Goal: Information Seeking & Learning: Learn about a topic

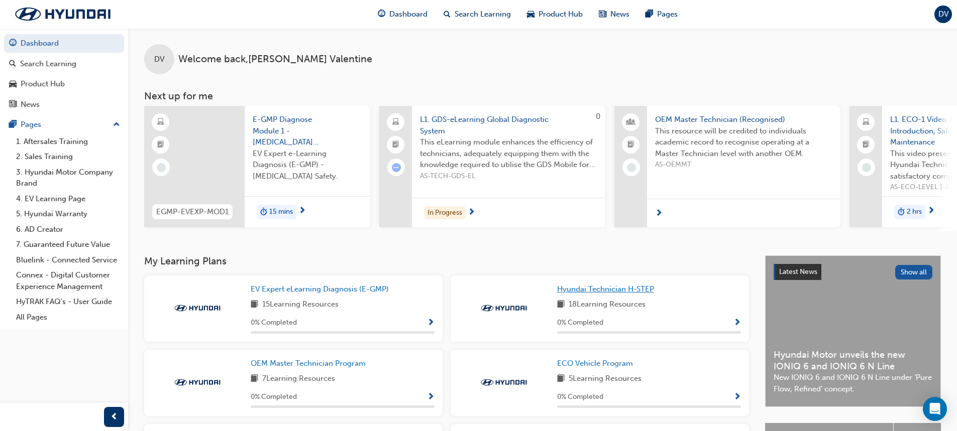
click at [609, 291] on span "Hyundai Technician H-STEP" at bounding box center [605, 289] width 97 height 9
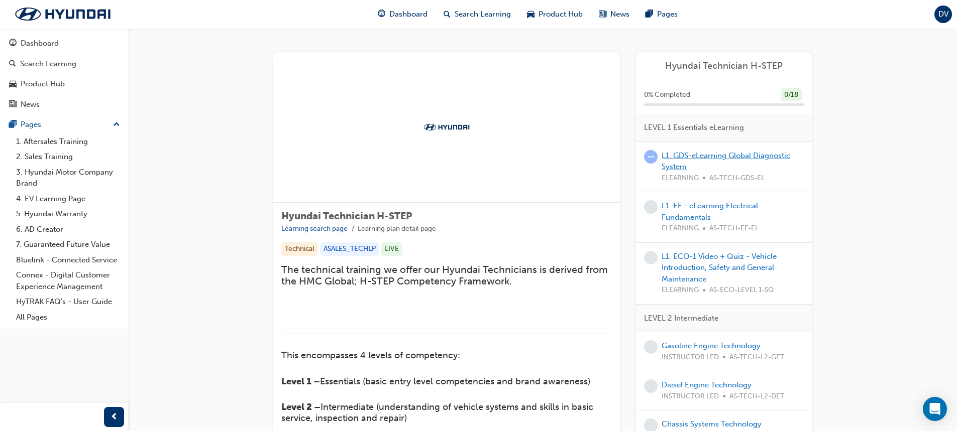
click at [684, 151] on link "L1. GDS-eLearning Global Diagnostic System" at bounding box center [725, 161] width 129 height 21
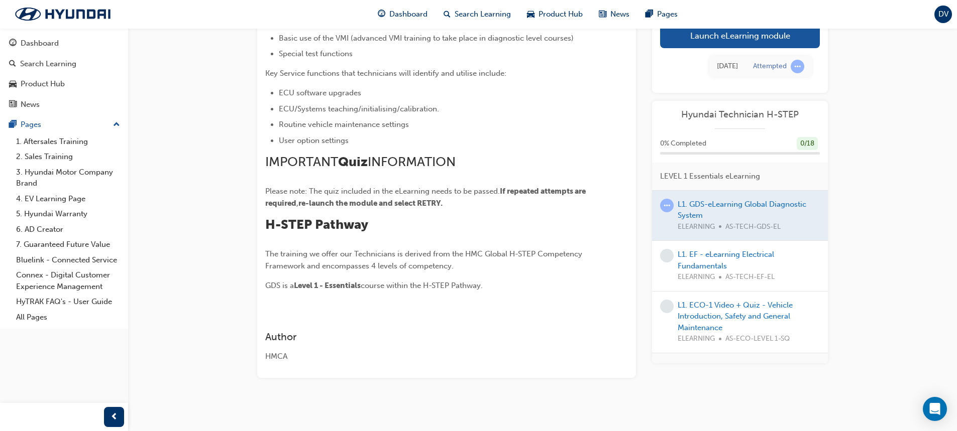
scroll to position [382, 0]
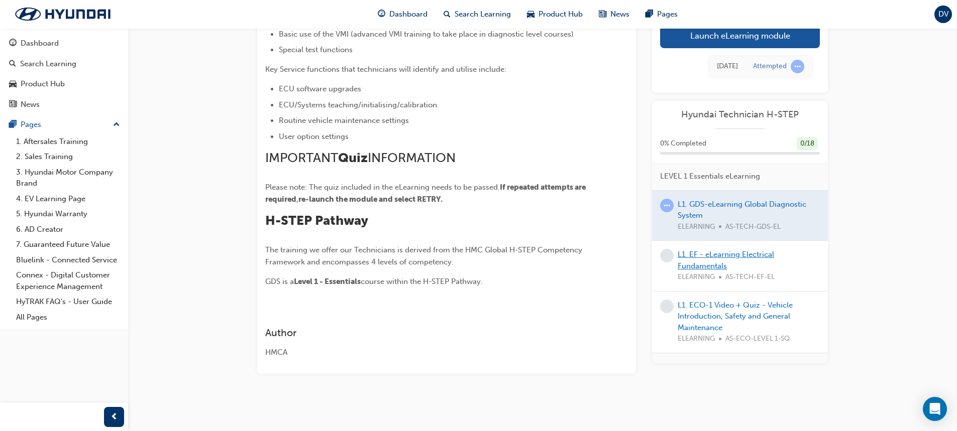
click at [696, 258] on link "L1. EF - eLearning Electrical Fundamentals" at bounding box center [725, 260] width 96 height 21
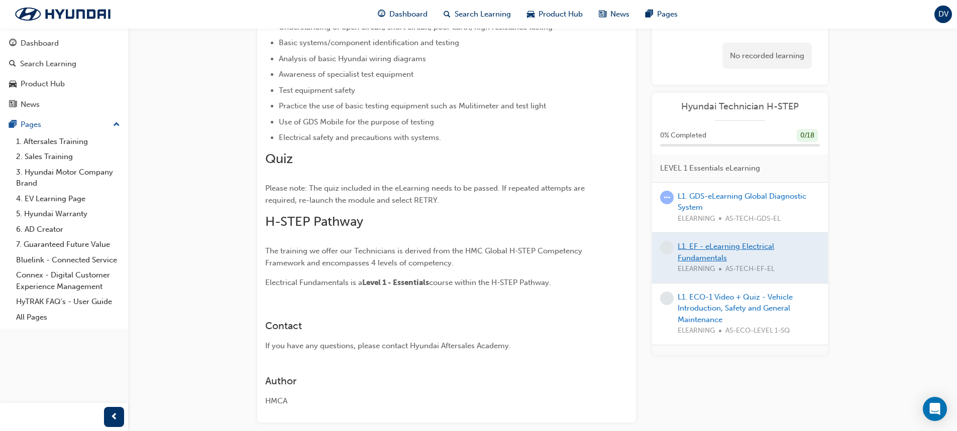
scroll to position [382, 0]
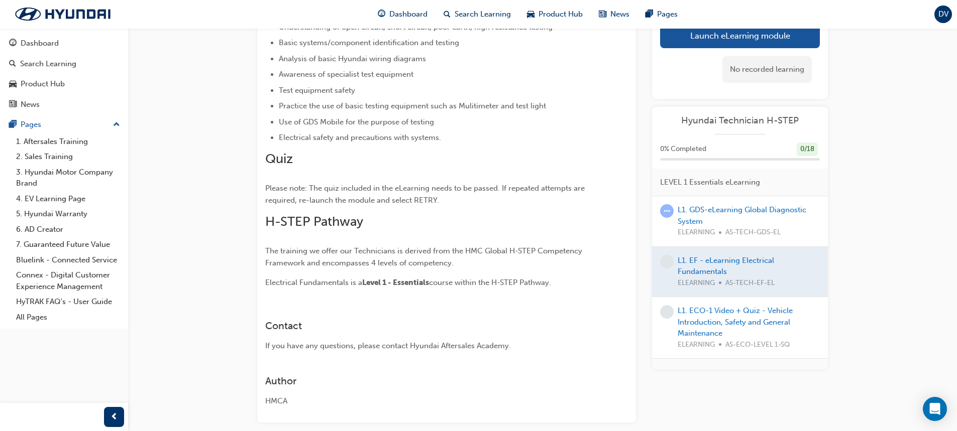
click at [708, 270] on div at bounding box center [740, 272] width 176 height 50
click at [719, 256] on div at bounding box center [740, 272] width 176 height 50
click at [666, 260] on span "learningRecordVerb_NONE-icon" at bounding box center [667, 262] width 14 height 14
click at [667, 210] on span "learningRecordVerb_ATTEMPT-icon" at bounding box center [667, 211] width 14 height 14
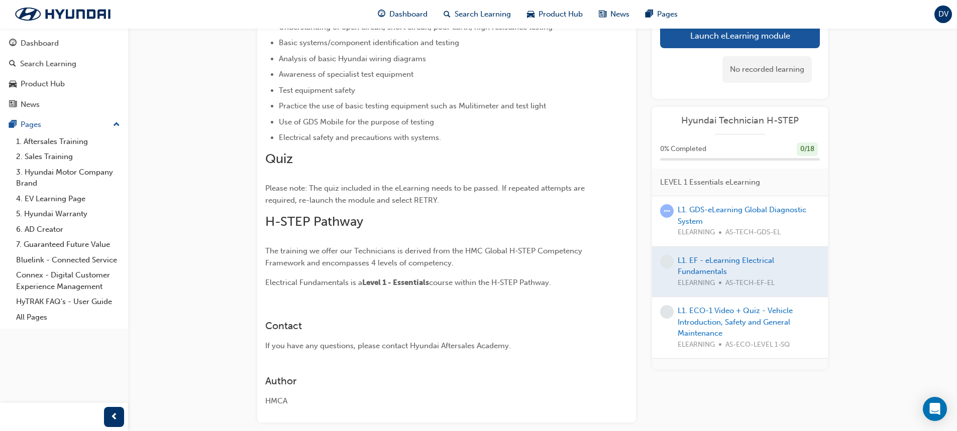
click at [739, 258] on div at bounding box center [740, 272] width 176 height 50
click at [727, 205] on link "L1. GDS-eLearning Global Diagnostic System" at bounding box center [741, 215] width 129 height 21
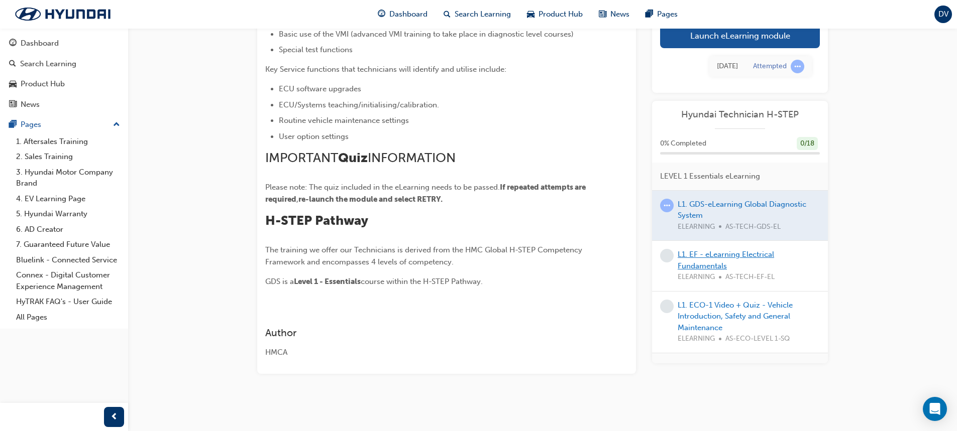
click at [723, 257] on link "L1. EF - eLearning Electrical Fundamentals" at bounding box center [725, 260] width 96 height 21
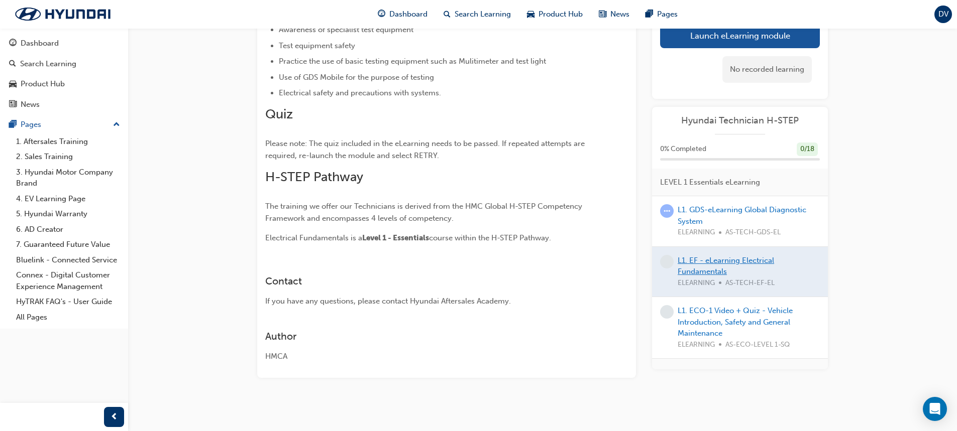
scroll to position [430, 0]
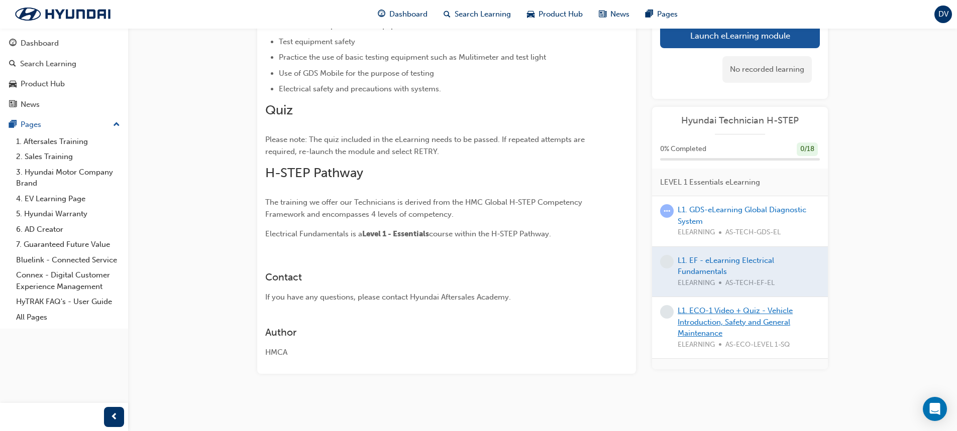
click at [714, 310] on link "L1. ECO-1 Video + Quiz - Vehicle Introduction, Safety and General Maintenance" at bounding box center [734, 322] width 115 height 32
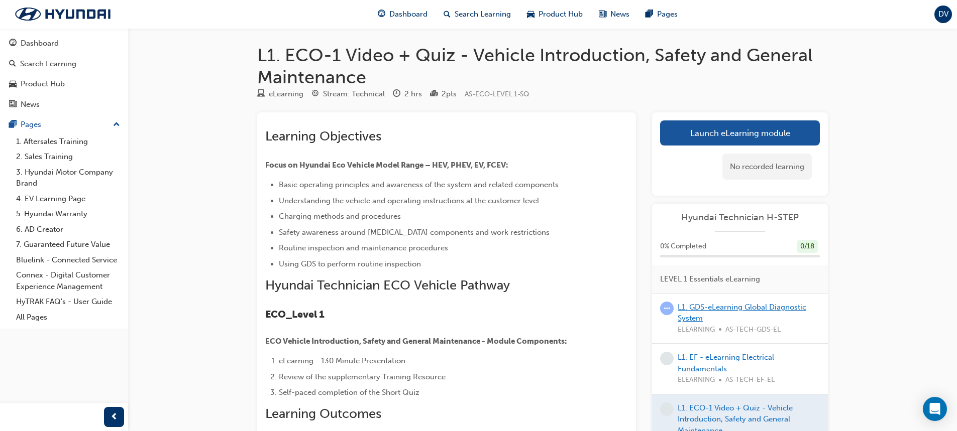
click at [744, 309] on link "L1. GDS-eLearning Global Diagnostic System" at bounding box center [741, 313] width 129 height 21
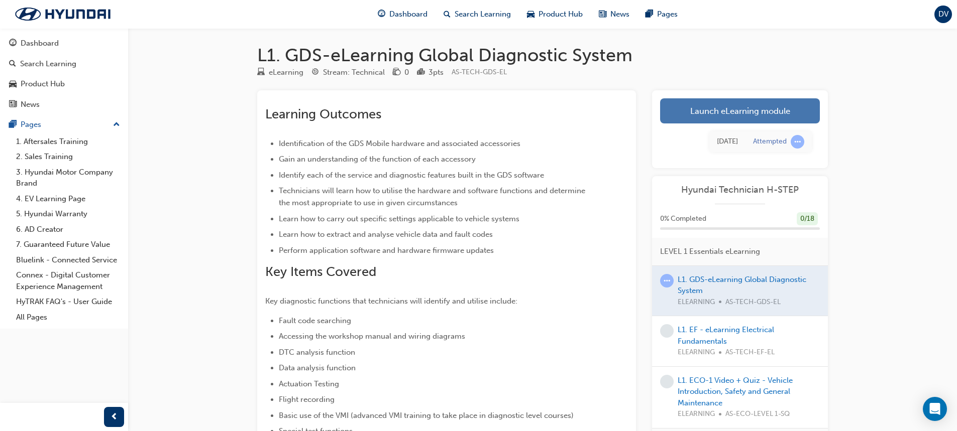
click at [781, 109] on link "Launch eLearning module" at bounding box center [740, 110] width 160 height 25
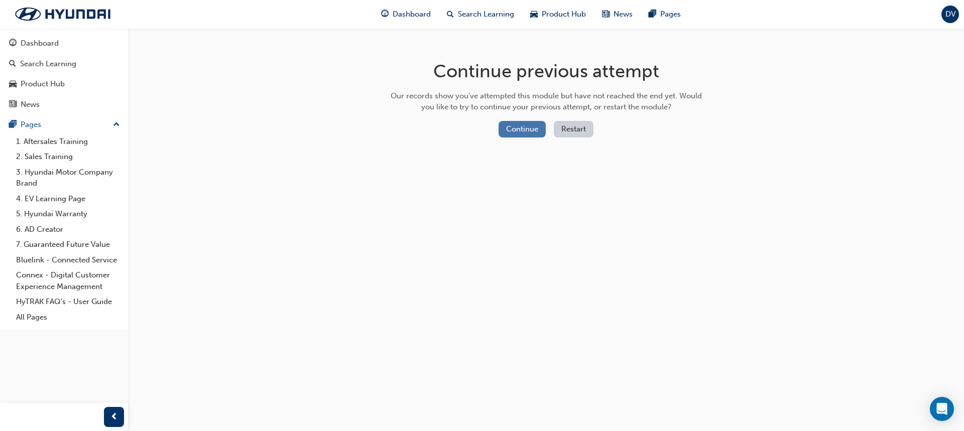
click at [513, 130] on button "Continue" at bounding box center [522, 129] width 47 height 17
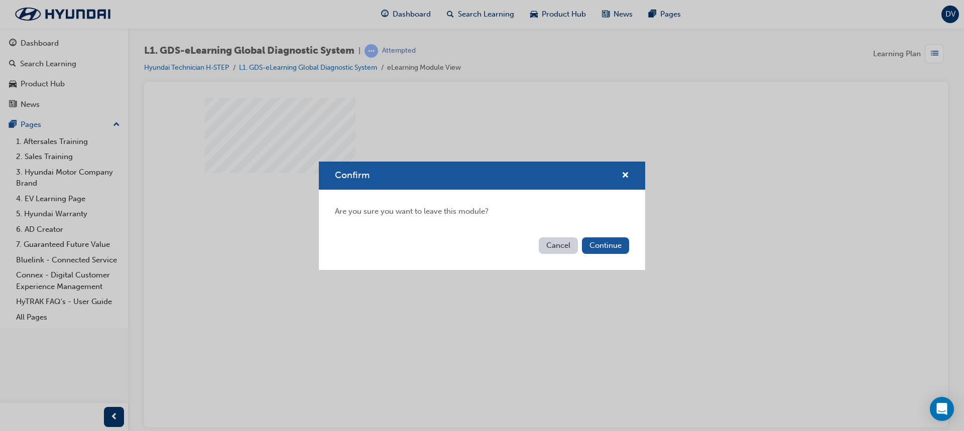
click at [554, 247] on button "Cancel" at bounding box center [558, 246] width 39 height 17
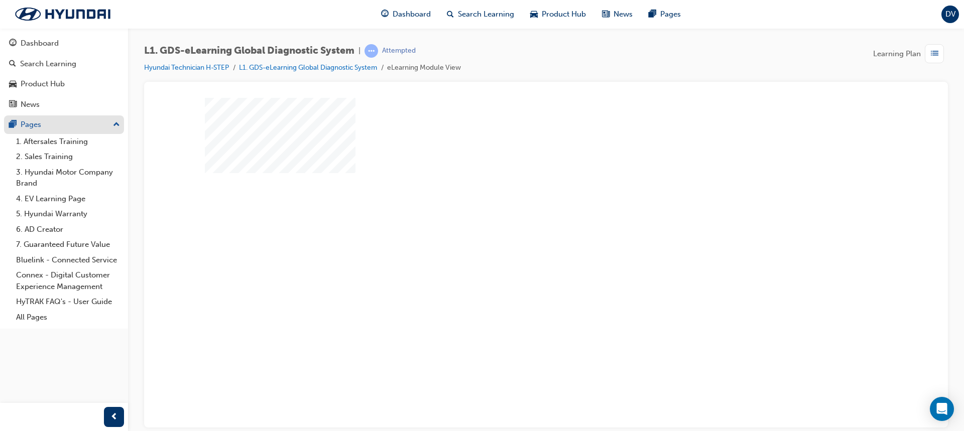
click at [44, 127] on div "Pages" at bounding box center [64, 125] width 110 height 13
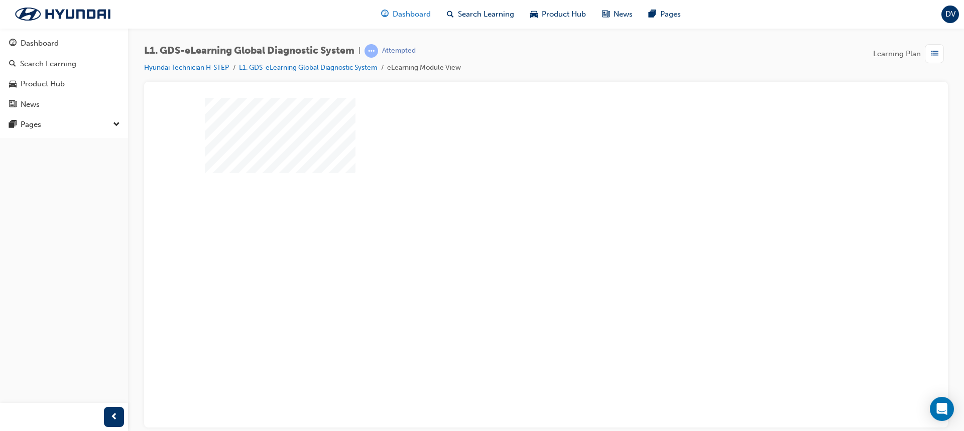
click at [415, 18] on span "Dashboard" at bounding box center [412, 15] width 38 height 12
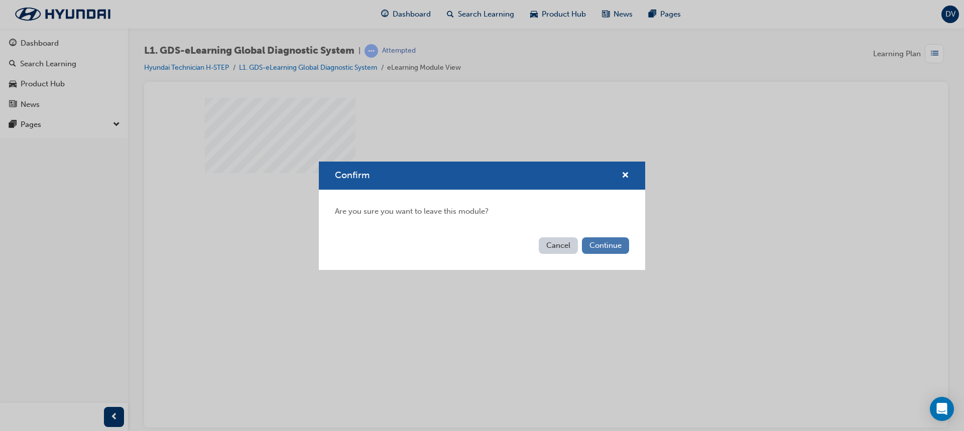
click at [606, 242] on button "Continue" at bounding box center [605, 246] width 47 height 17
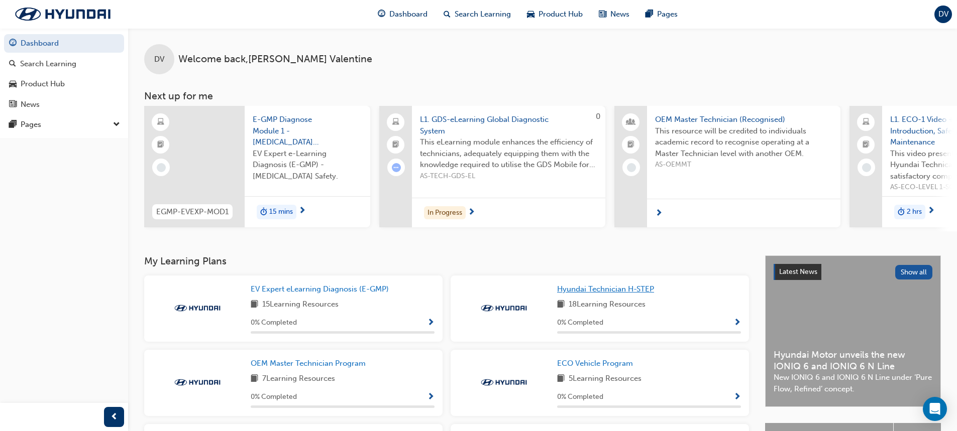
click at [585, 294] on span "Hyundai Technician H-STEP" at bounding box center [605, 289] width 97 height 9
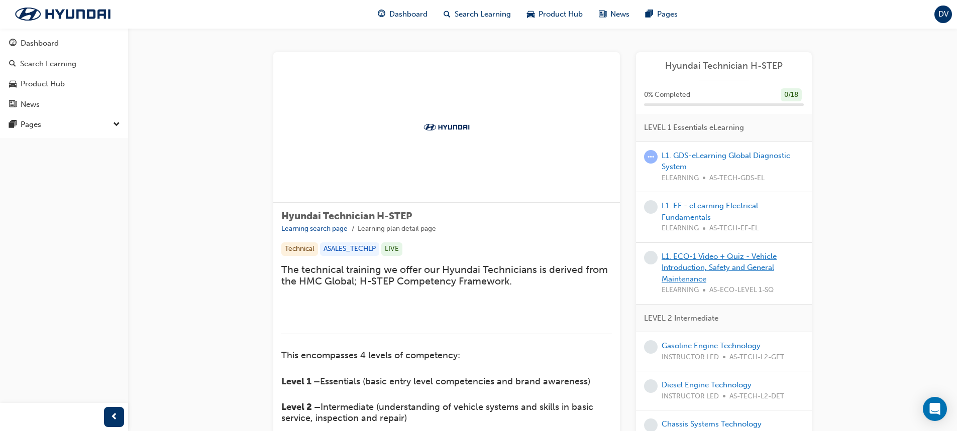
click at [704, 268] on link "L1. ECO-1 Video + Quiz - Vehicle Introduction, Safety and General Maintenance" at bounding box center [718, 268] width 115 height 32
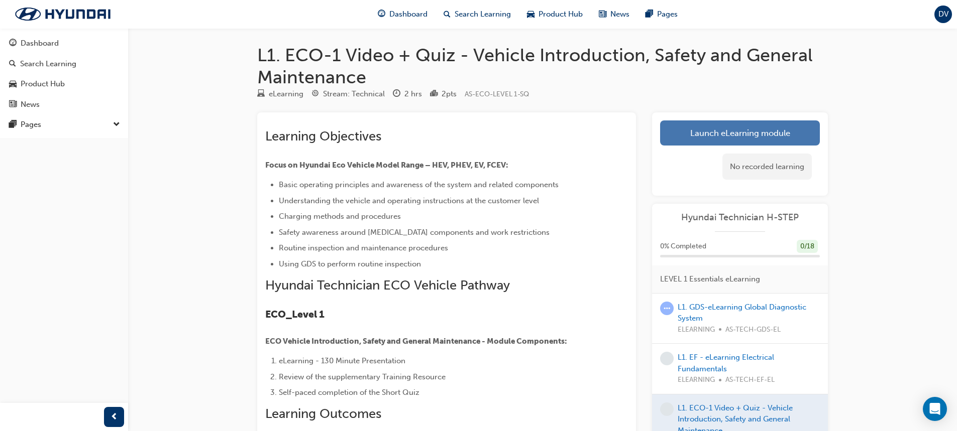
click at [757, 127] on link "Launch eLearning module" at bounding box center [740, 133] width 160 height 25
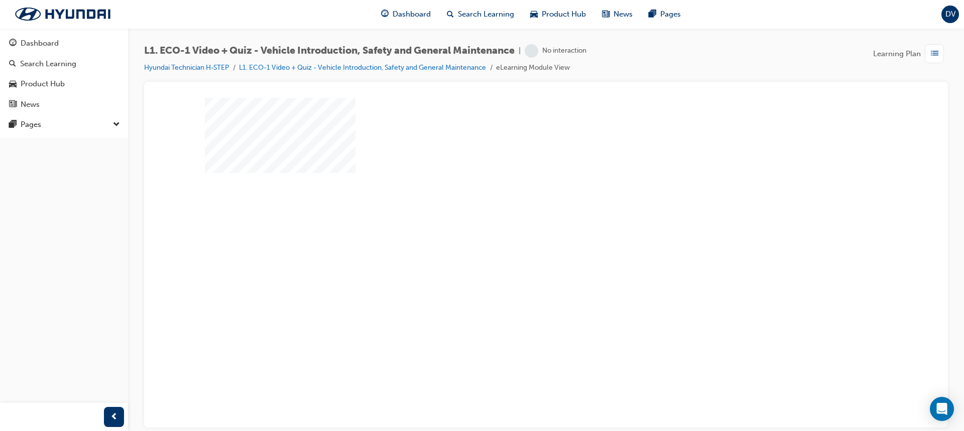
click at [517, 234] on div "play" at bounding box center [517, 234] width 0 height 0
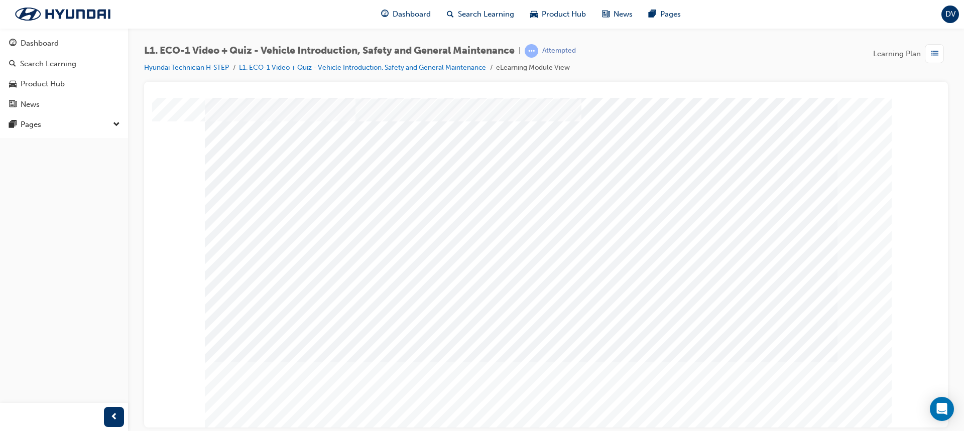
scroll to position [47, 0]
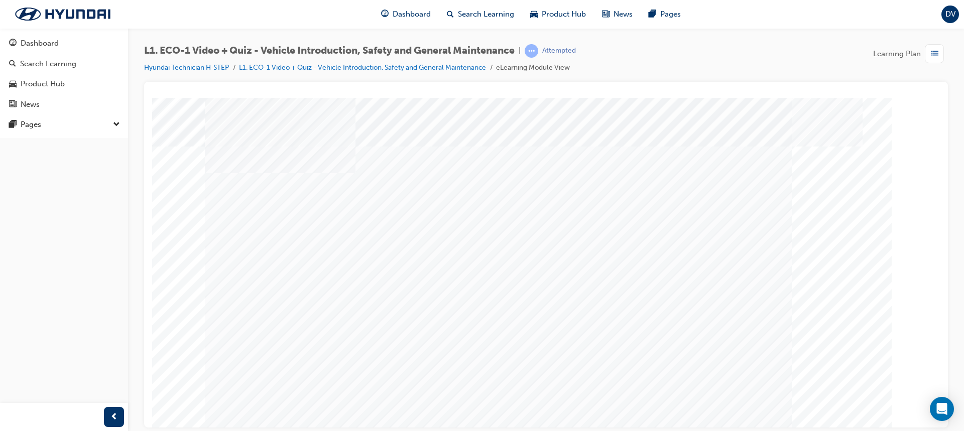
scroll to position [0, 0]
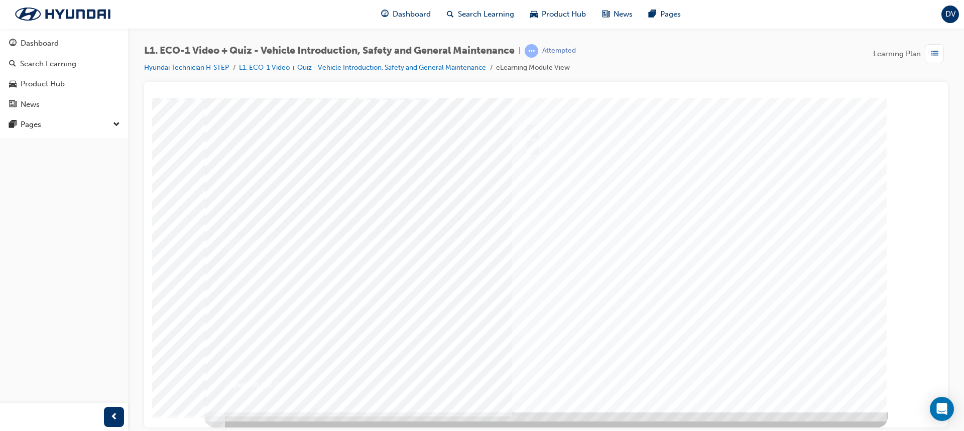
scroll to position [0, 0]
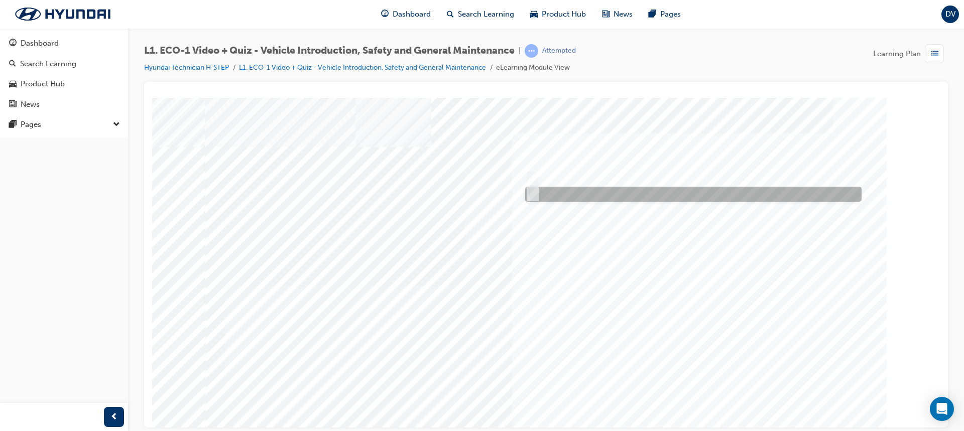
click at [533, 194] on input "No" at bounding box center [530, 194] width 11 height 11
radio input "true"
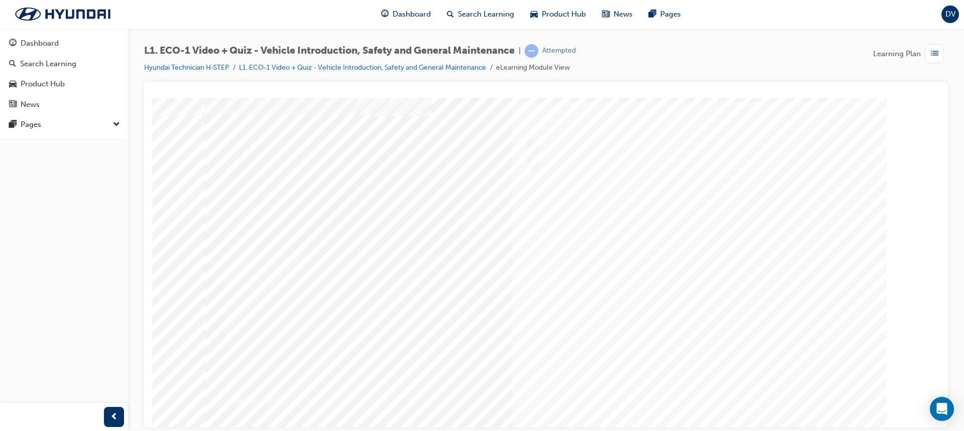
scroll to position [47, 0]
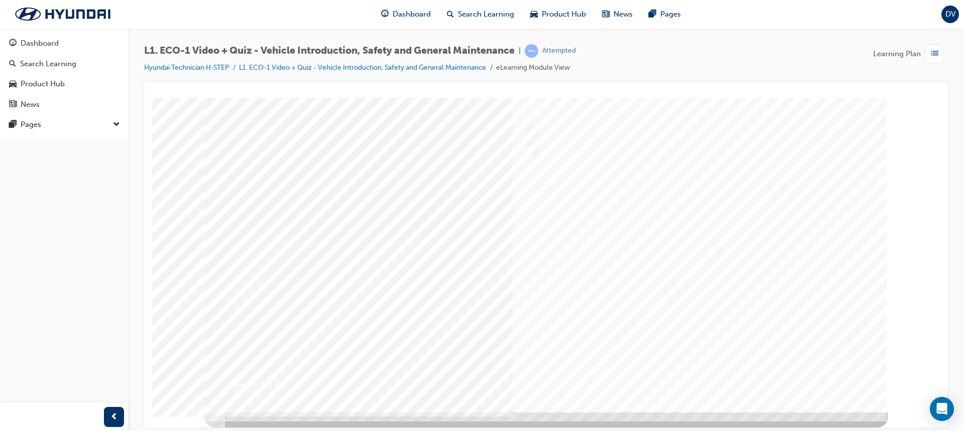
click at [699, 377] on div at bounding box center [546, 232] width 683 height 362
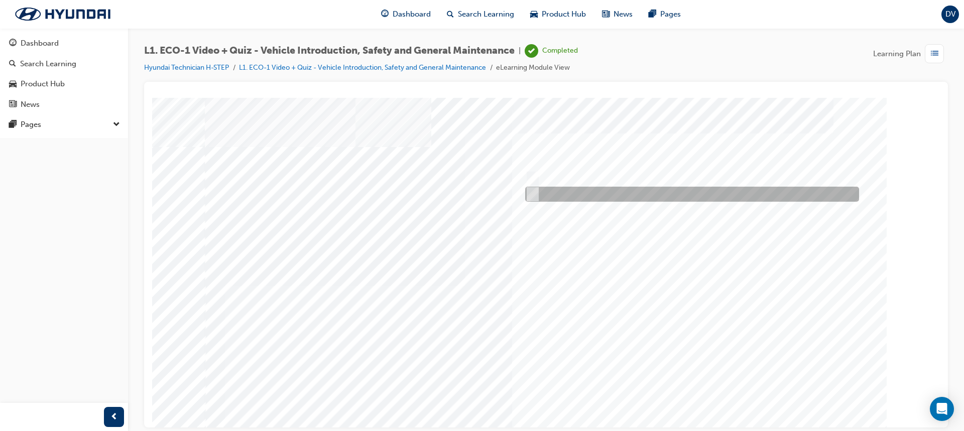
click at [531, 193] on input "No" at bounding box center [530, 194] width 11 height 11
radio input "true"
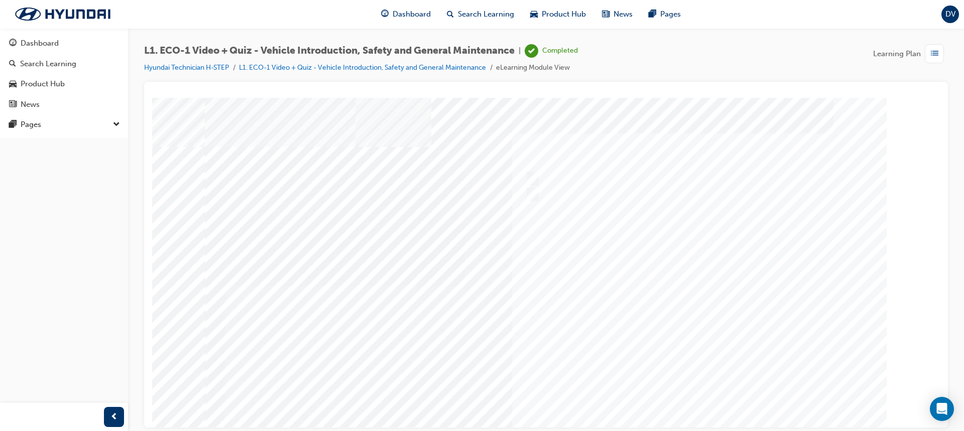
scroll to position [47, 0]
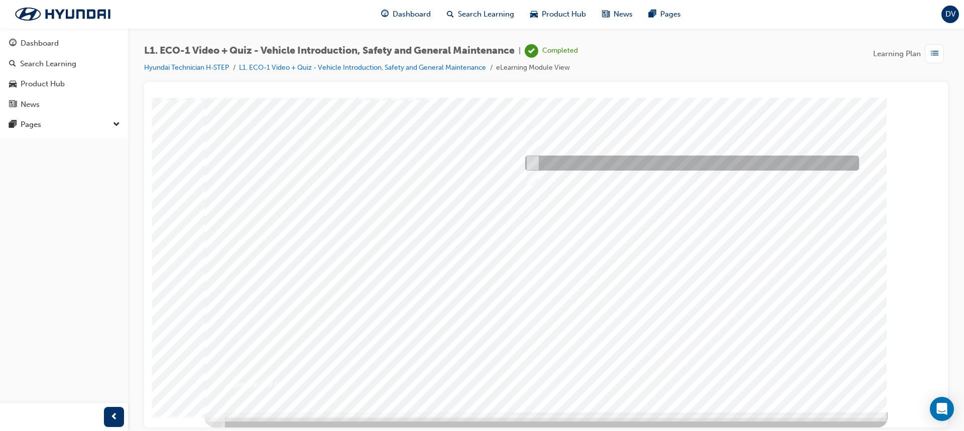
click at [530, 161] on input "Immediately advise an Eco Vehicle Specialist Technician." at bounding box center [530, 163] width 11 height 11
radio input "true"
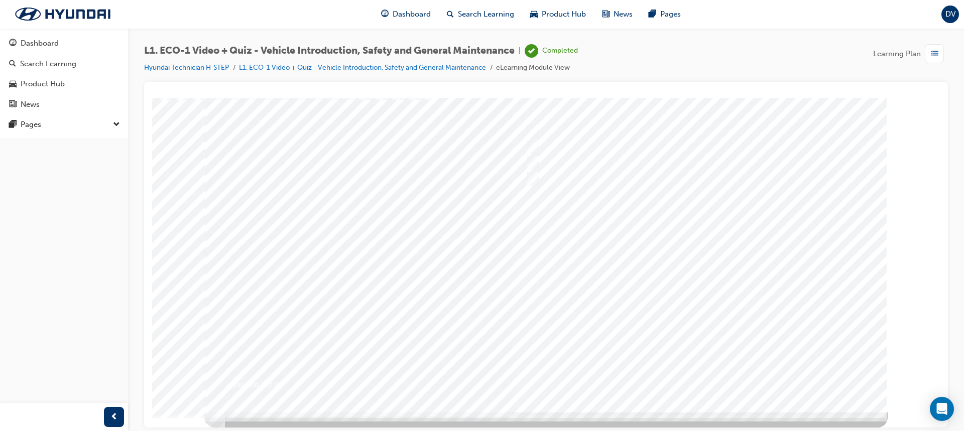
click at [706, 375] on div at bounding box center [546, 232] width 683 height 362
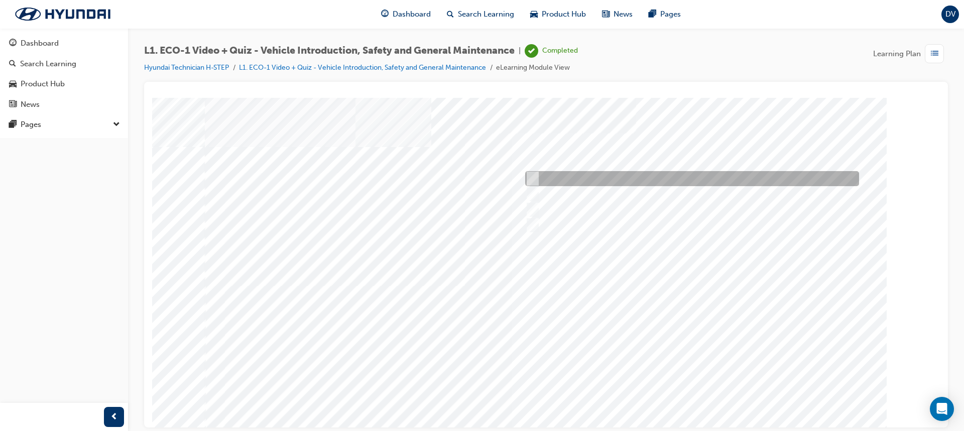
click at [533, 177] on input "An orange covering." at bounding box center [530, 178] width 11 height 11
radio input "true"
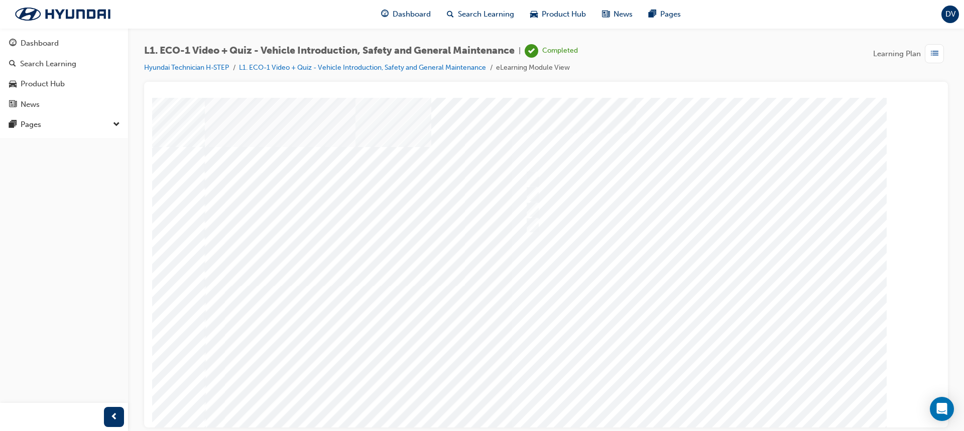
click at [702, 417] on div at bounding box center [546, 278] width 683 height 362
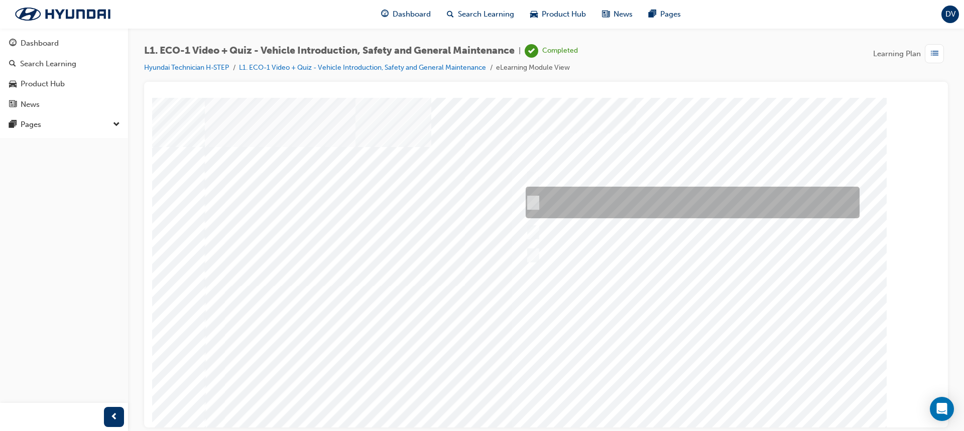
click at [533, 199] on input "Red means a voltage above 240 and orange means a voltage below 240 but above 60." at bounding box center [531, 202] width 11 height 11
radio input "true"
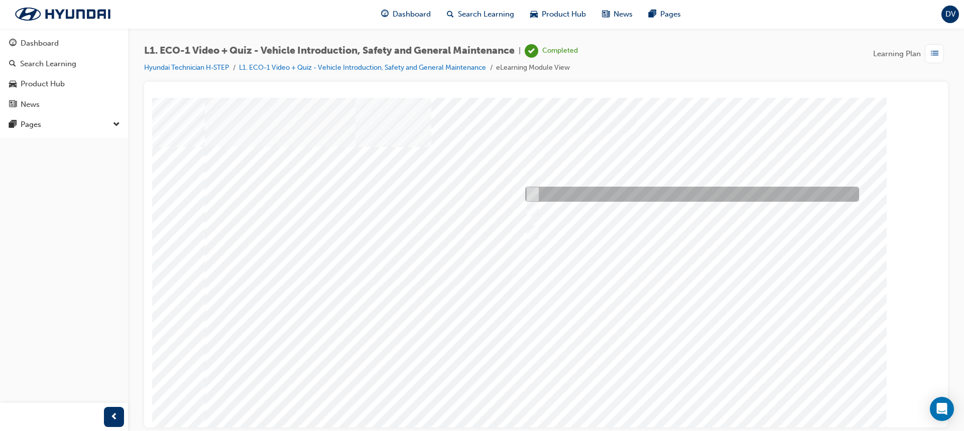
click at [533, 194] on input "Under the instruction of an Eco Vehicle Specialist Technician." at bounding box center [530, 194] width 11 height 11
radio input "true"
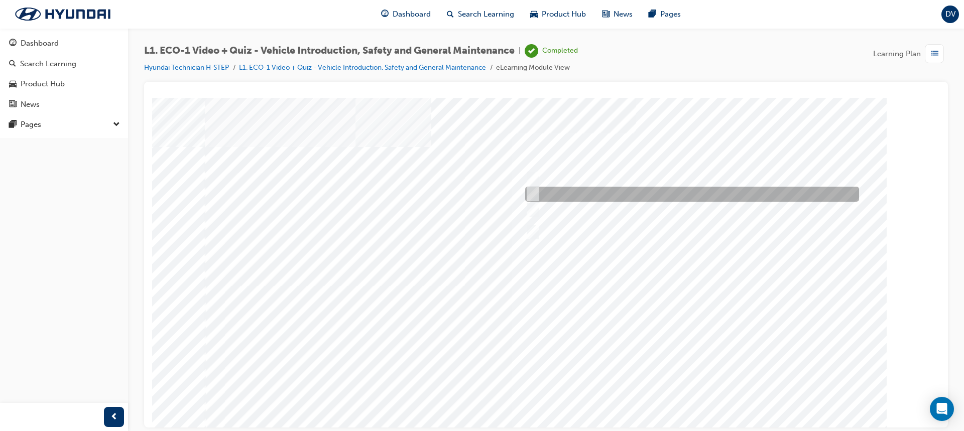
click at [536, 192] on div at bounding box center [690, 194] width 334 height 15
radio input "true"
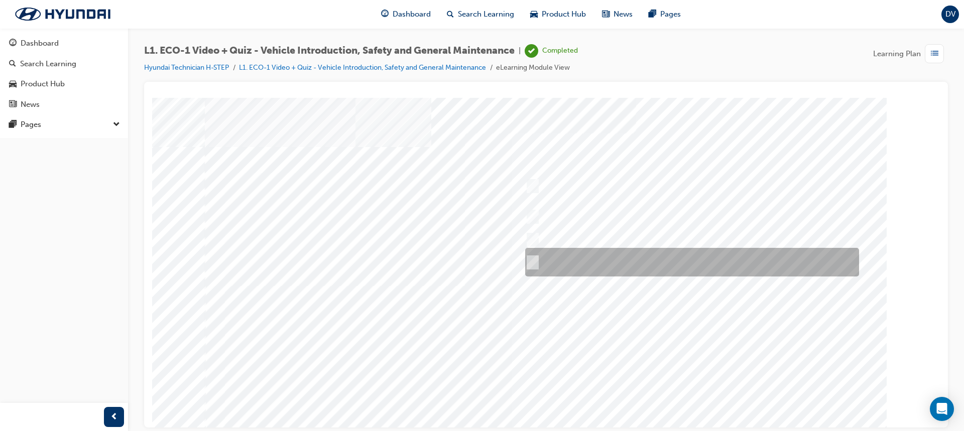
click at [532, 260] on input "Yes, if no HV faults are present, and a visual inspection has been performed." at bounding box center [530, 262] width 11 height 11
radio input "true"
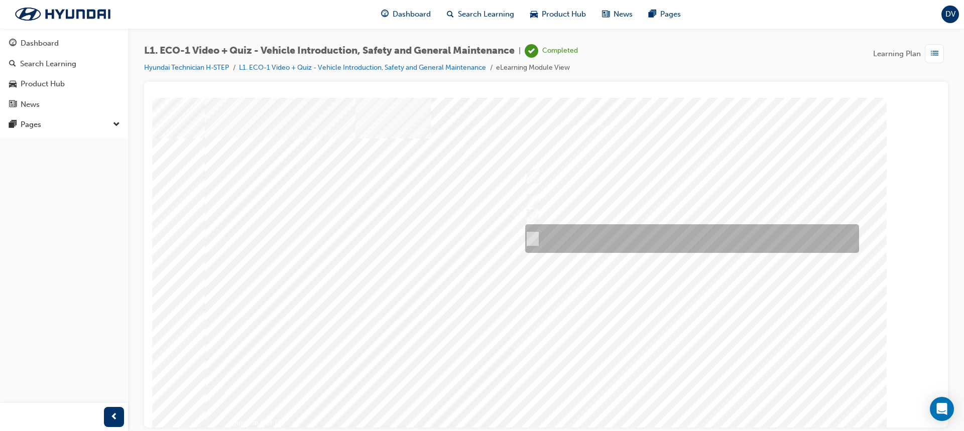
scroll to position [47, 0]
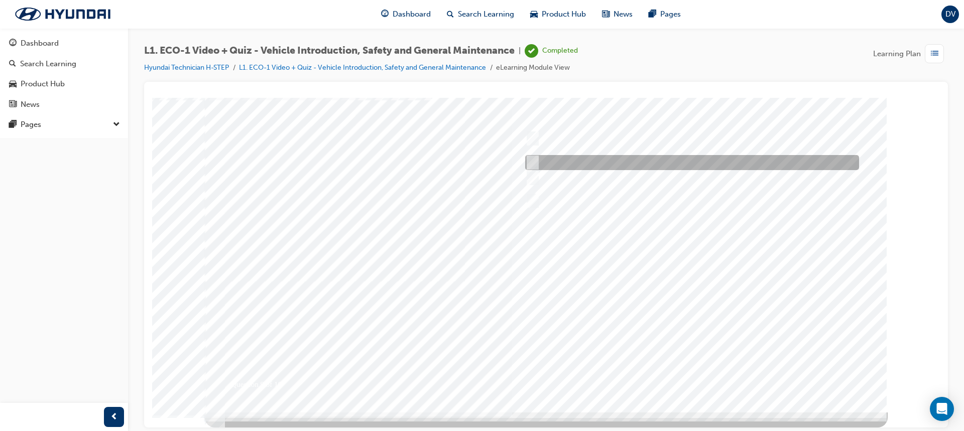
click at [535, 160] on input "Get the Foreman to help." at bounding box center [530, 162] width 11 height 11
radio input "true"
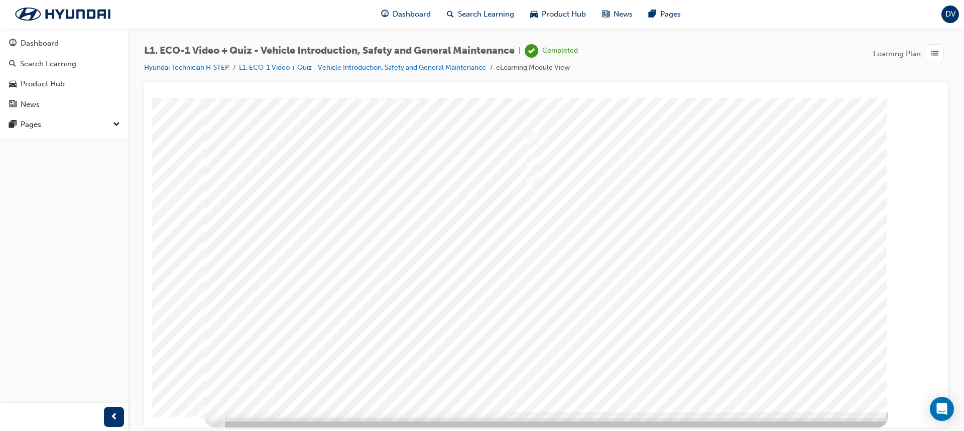
click at [534, 137] on div at bounding box center [546, 232] width 683 height 362
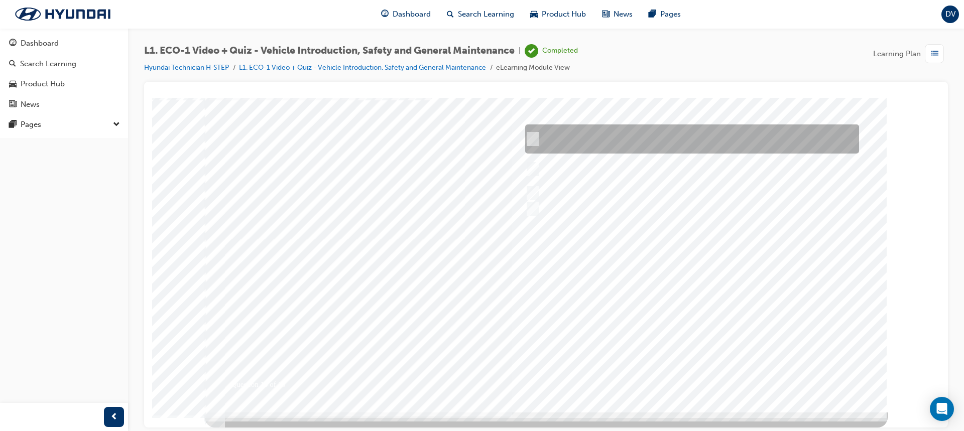
scroll to position [0, 0]
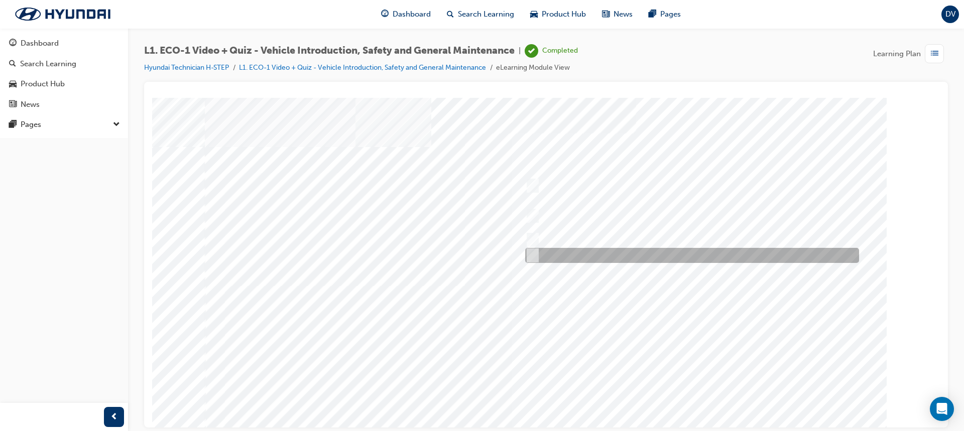
click at [528, 255] on input "Advise your Eco Vehicle Specialist Technician." at bounding box center [530, 255] width 11 height 11
radio input "true"
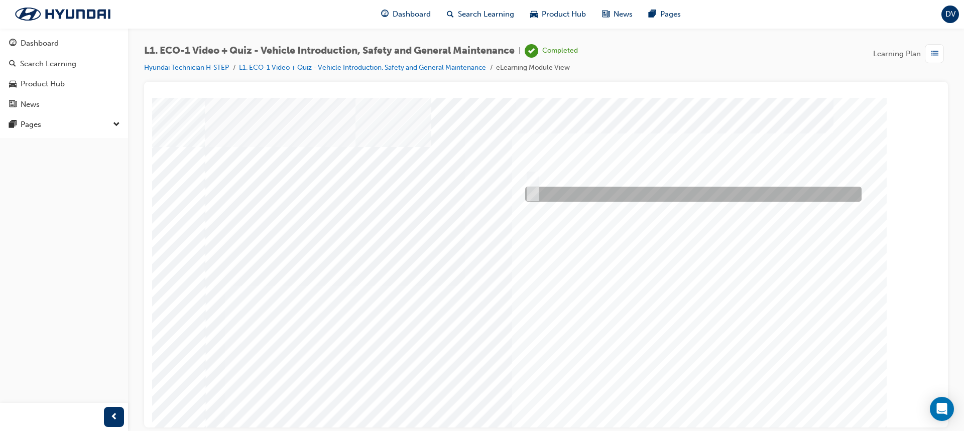
click at [532, 193] on input "No" at bounding box center [530, 194] width 11 height 11
radio input "true"
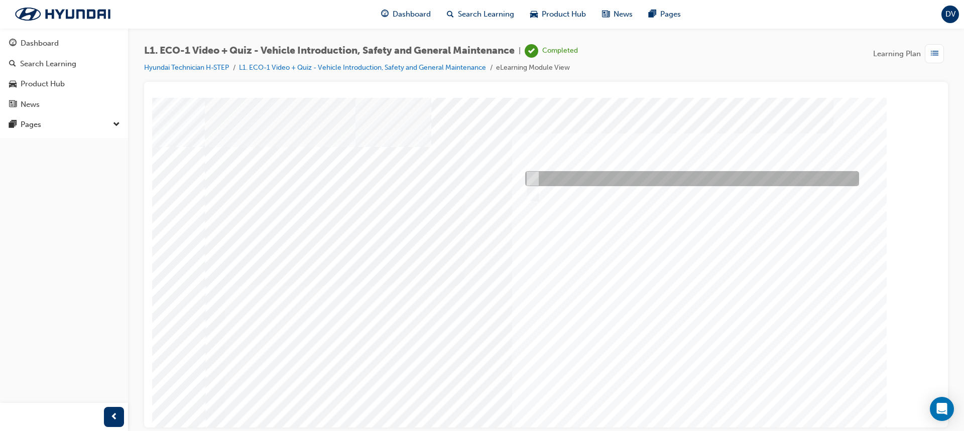
click at [536, 175] on div at bounding box center [690, 178] width 334 height 15
radio input "true"
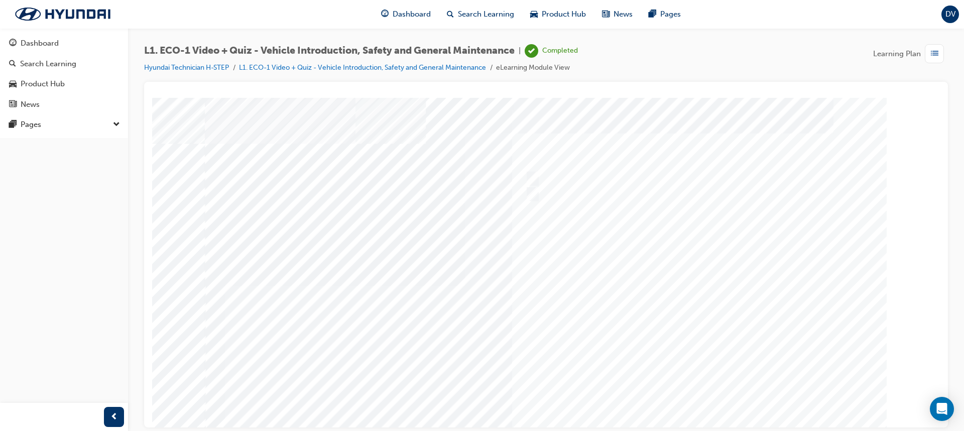
click at [534, 177] on div at bounding box center [546, 278] width 683 height 362
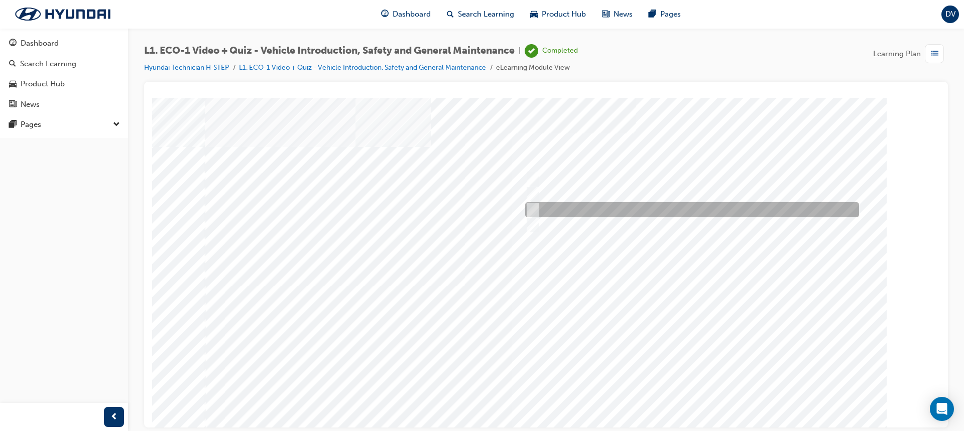
click at [530, 207] on input "Immediately advise an Eco Vehicle Specialist Technician." at bounding box center [530, 209] width 11 height 11
radio input "true"
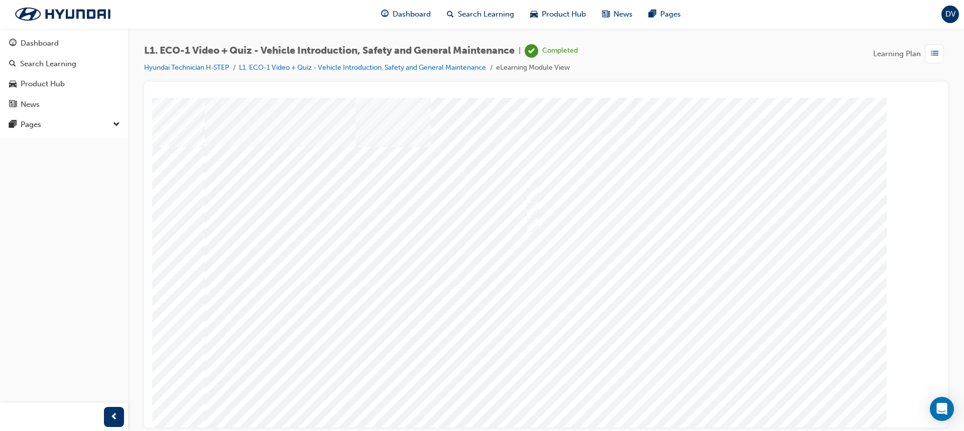
click at [691, 418] on div at bounding box center [546, 278] width 683 height 362
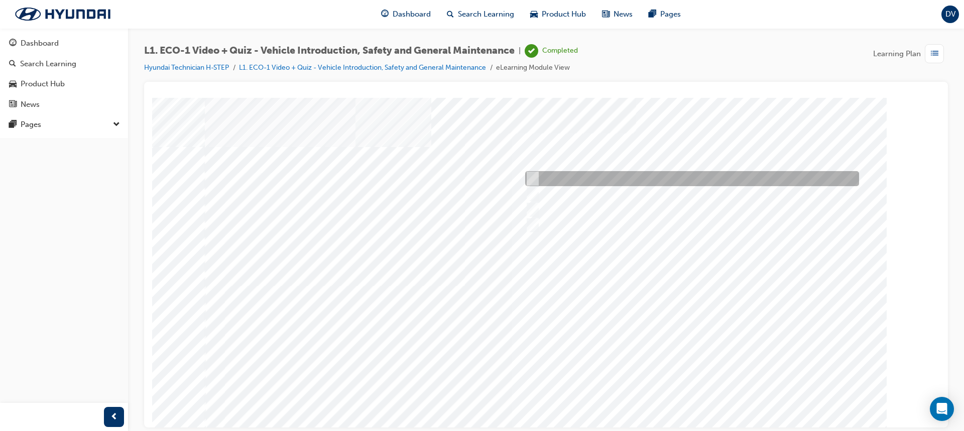
click at [533, 176] on input "An orange covering." at bounding box center [530, 178] width 11 height 11
radio input "true"
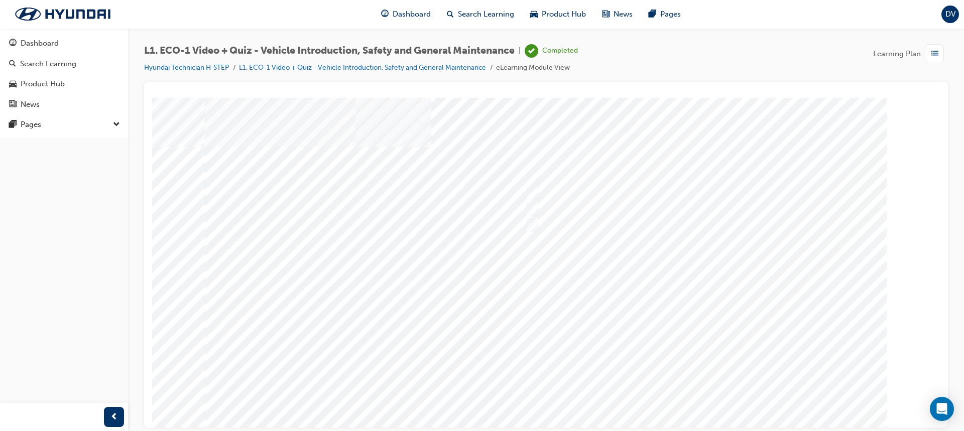
click at [701, 420] on div at bounding box center [546, 278] width 683 height 362
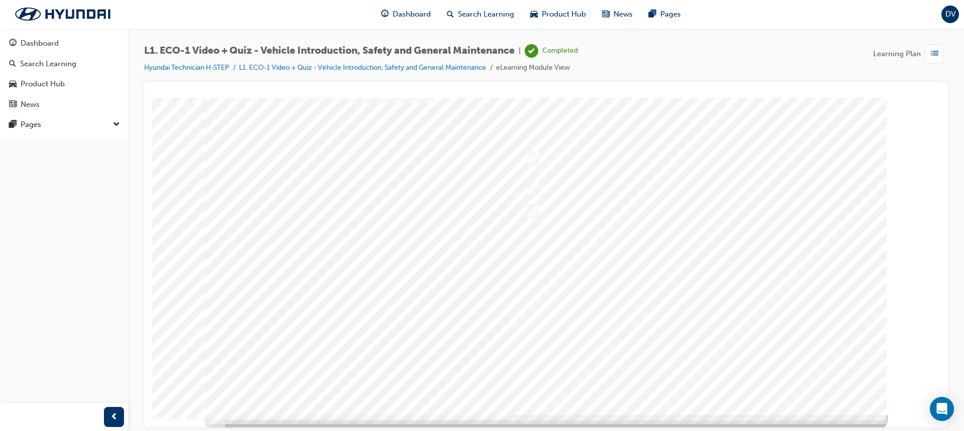
scroll to position [47, 0]
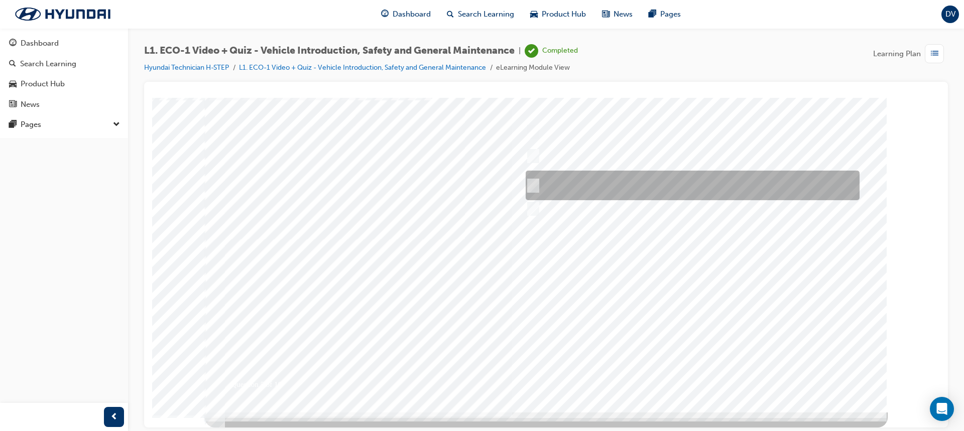
click at [536, 182] on input "Red means High Voltage is present, and orange means High Voltage may be present." at bounding box center [531, 185] width 11 height 11
radio input "true"
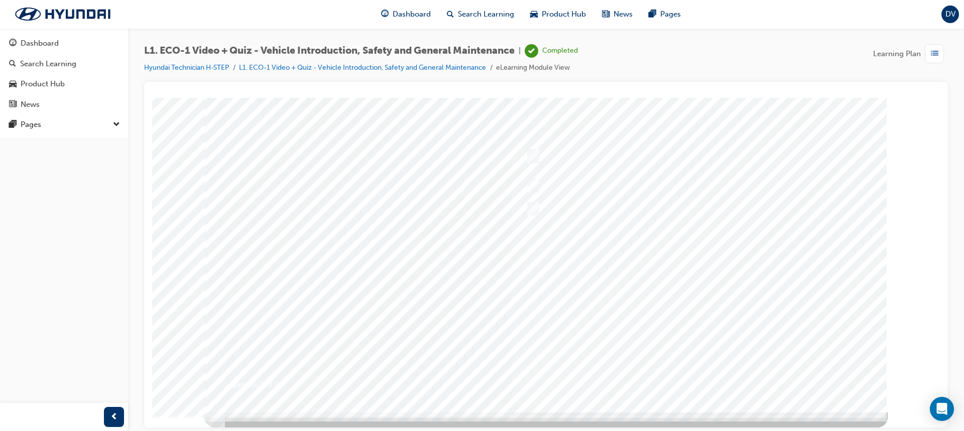
click at [703, 375] on div at bounding box center [546, 232] width 683 height 362
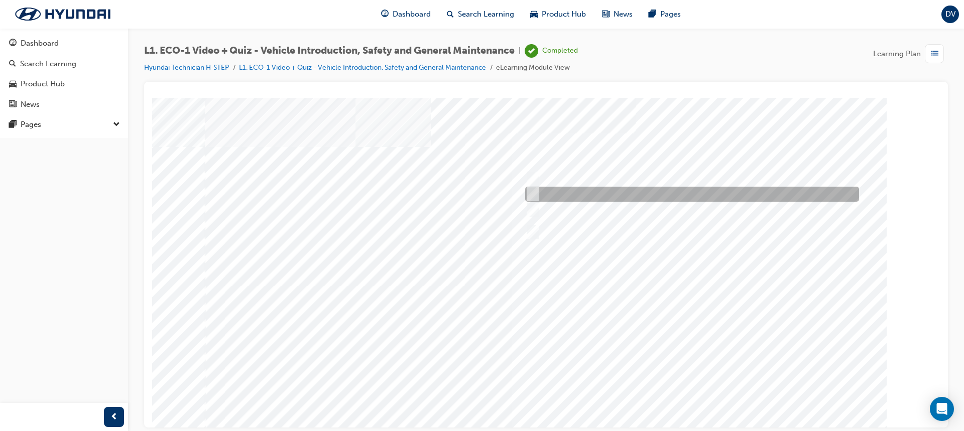
click at [535, 190] on input "Under the instruction of an Eco Vehicle Specialist Technician." at bounding box center [530, 194] width 11 height 11
radio input "true"
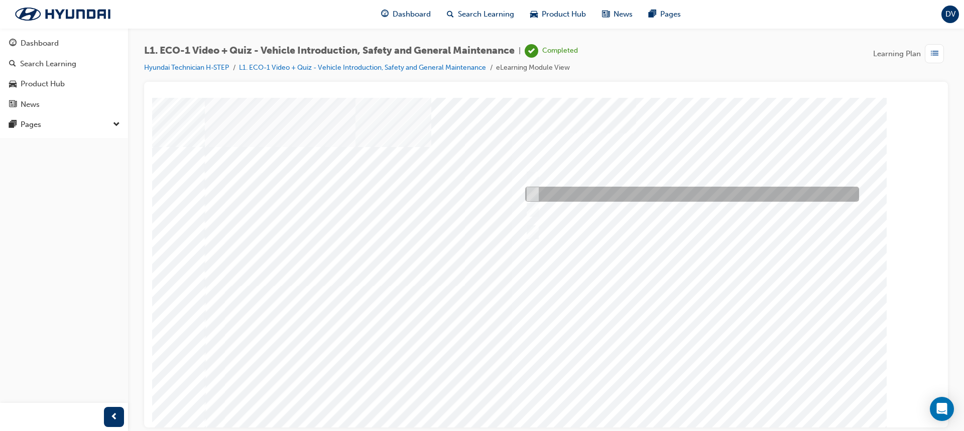
click at [532, 193] on input "No." at bounding box center [530, 194] width 11 height 11
radio input "true"
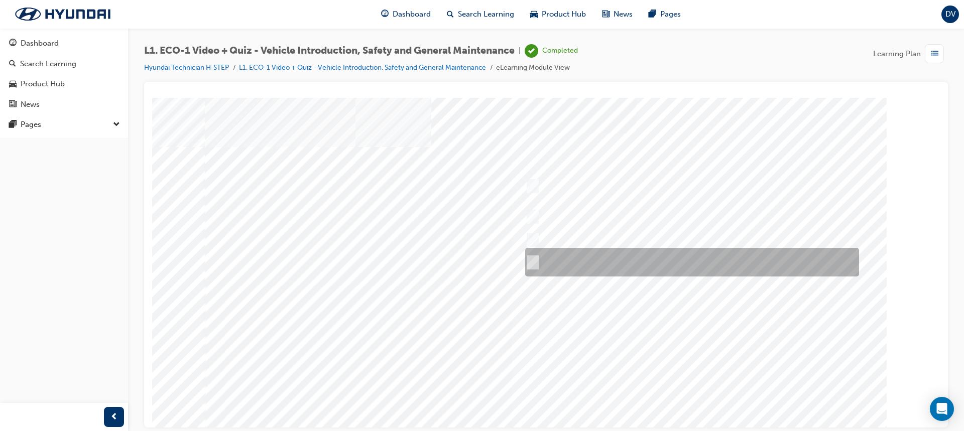
click at [532, 260] on input "Yes, if no HV faults are present, and a visual inspection has been performed." at bounding box center [530, 262] width 11 height 11
radio input "true"
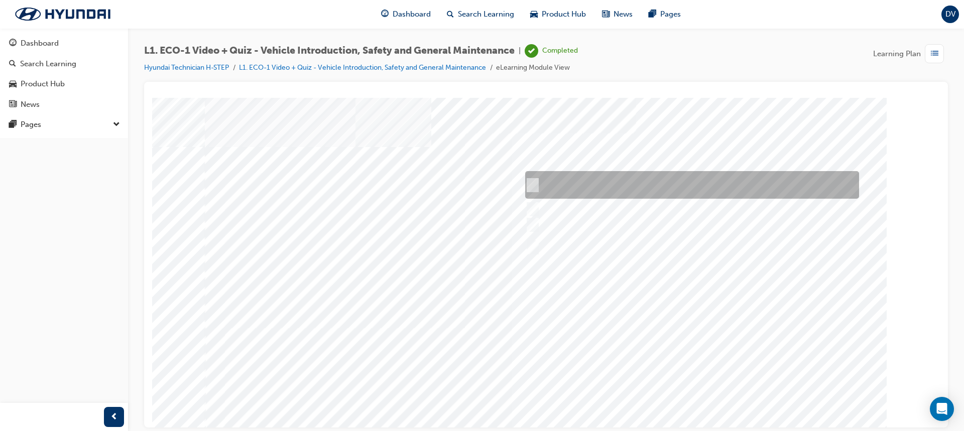
click at [531, 183] on input "Wait for the EVST in charge to return before proceeding with the work." at bounding box center [530, 185] width 11 height 11
radio input "true"
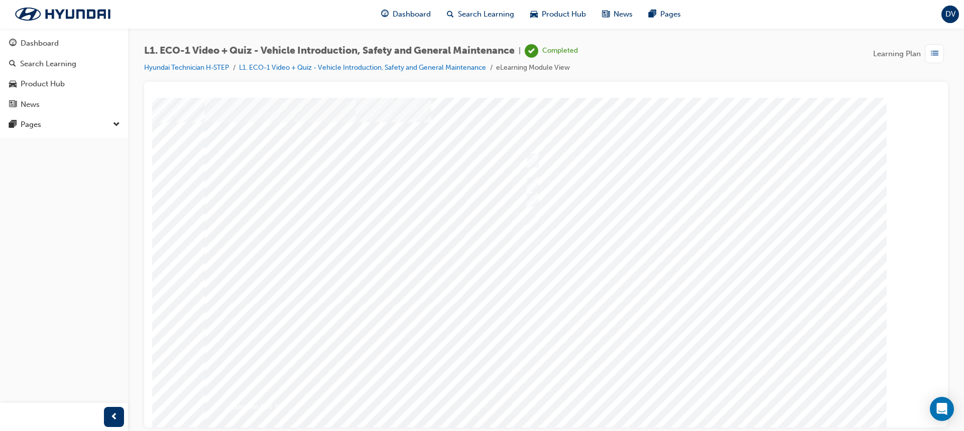
scroll to position [47, 0]
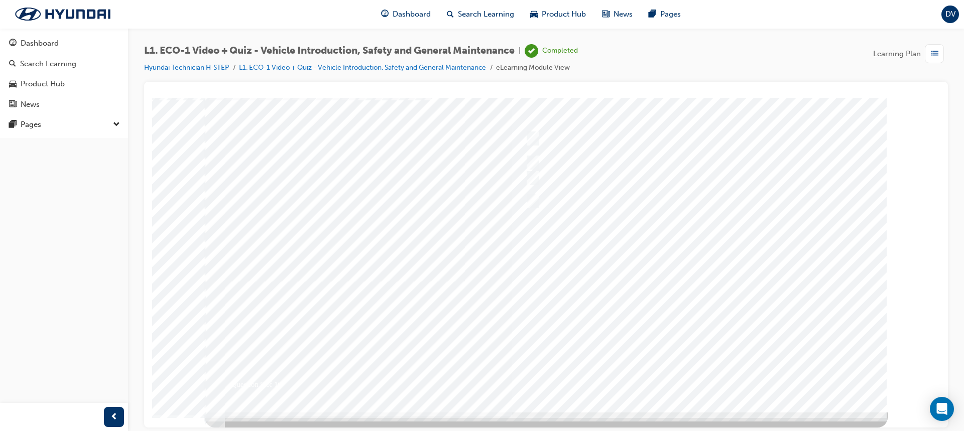
click at [695, 376] on div at bounding box center [546, 232] width 683 height 362
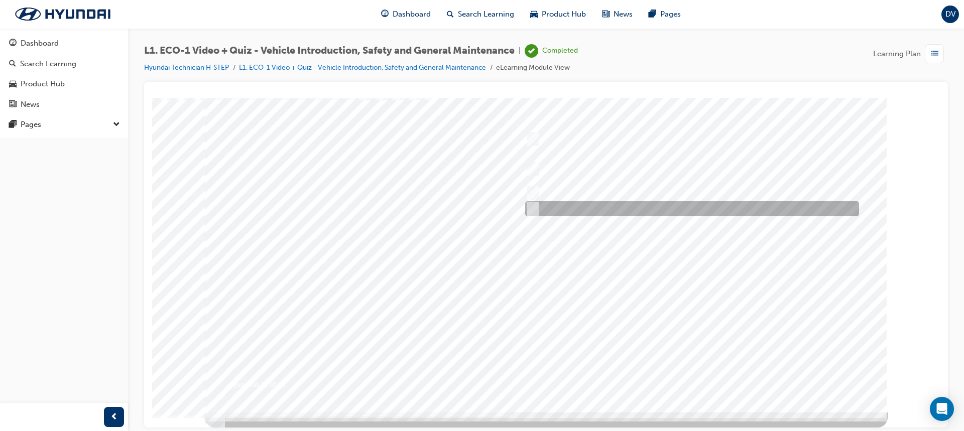
scroll to position [0, 0]
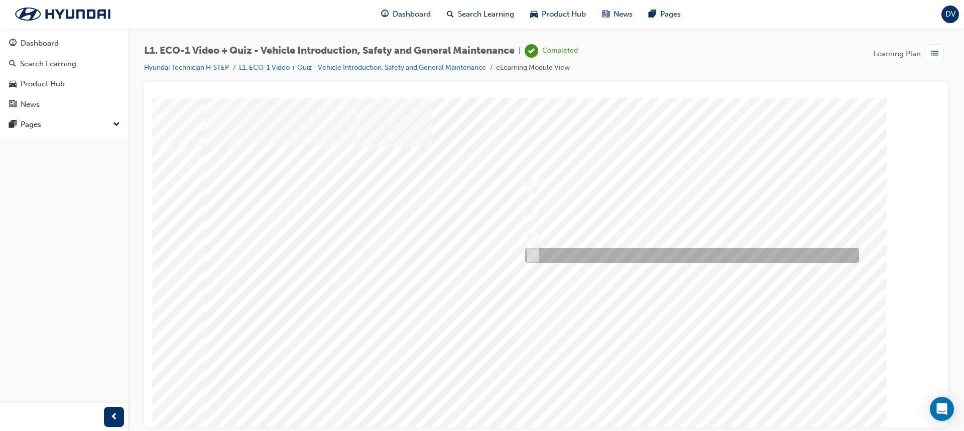
click at [534, 255] on input "Advise your Eco Vehicle Specialist Technician." at bounding box center [530, 255] width 11 height 11
radio input "true"
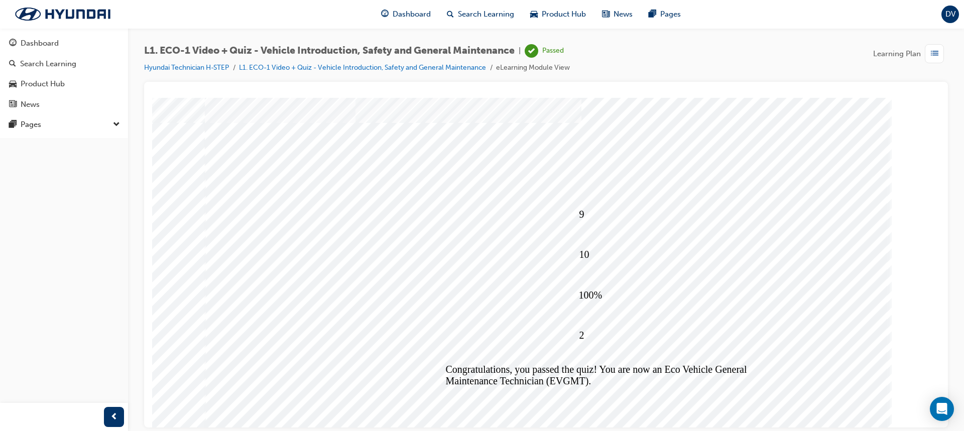
scroll to position [47, 0]
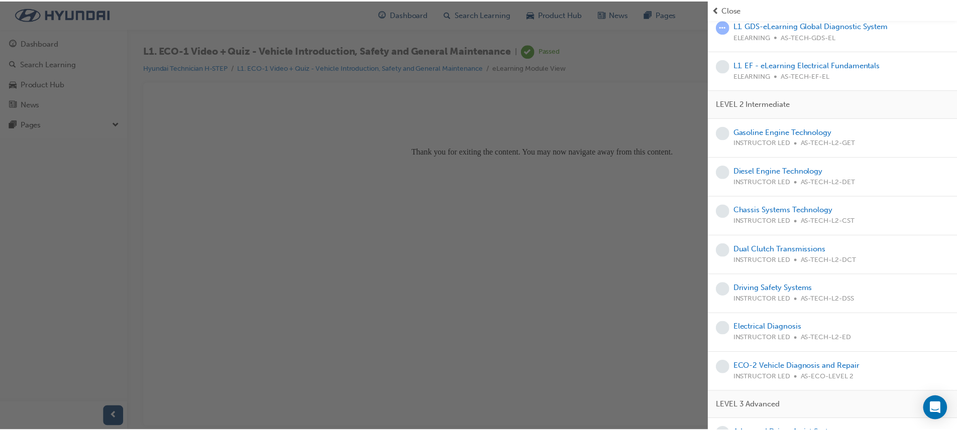
scroll to position [0, 0]
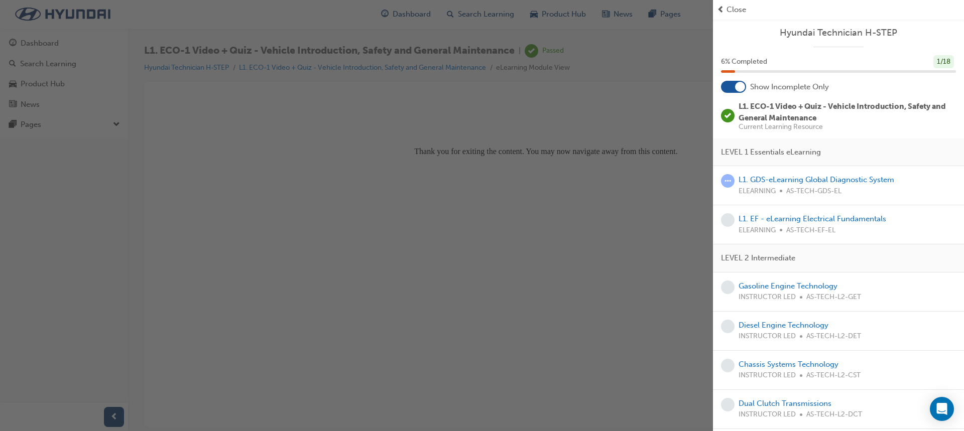
click at [726, 8] on div "Close" at bounding box center [838, 10] width 243 height 12
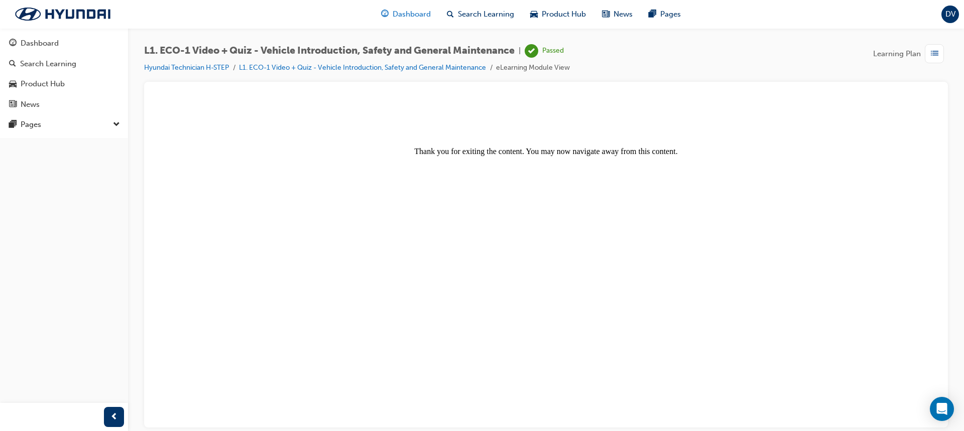
click at [410, 15] on span "Dashboard" at bounding box center [412, 15] width 38 height 12
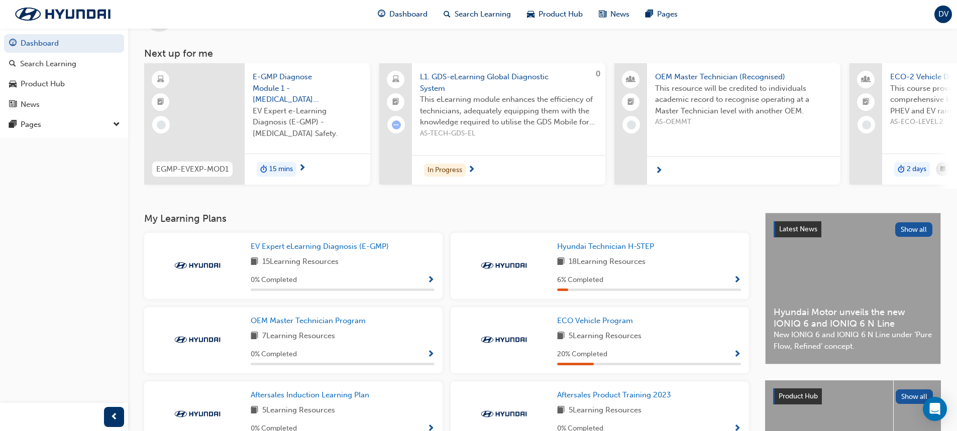
scroll to position [100, 0]
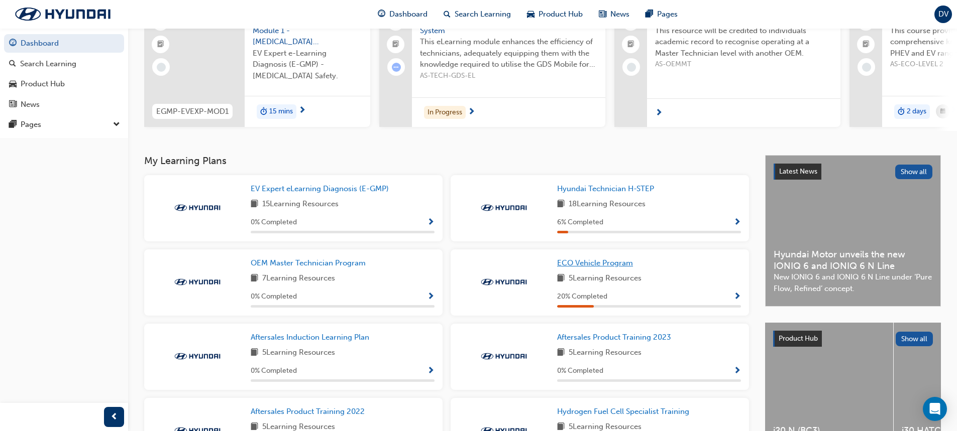
click at [597, 264] on span "ECO Vehicle Program" at bounding box center [595, 263] width 76 height 9
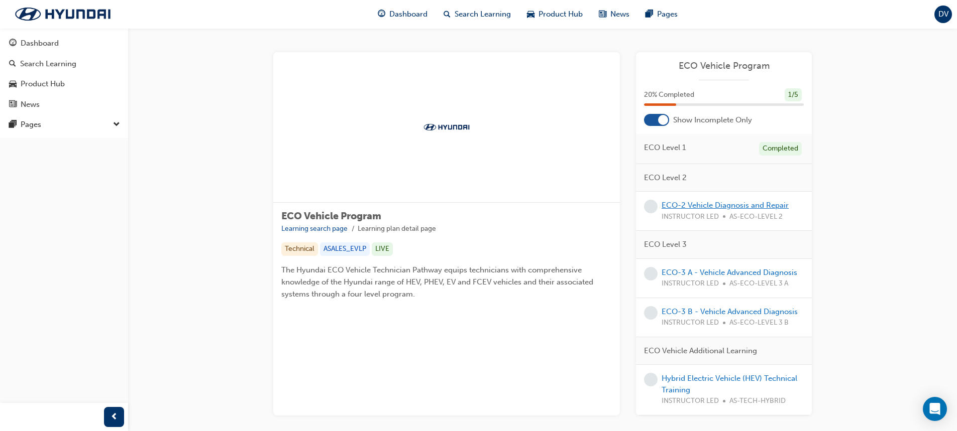
click at [688, 205] on link "ECO-2 Vehicle Diagnosis and Repair" at bounding box center [724, 205] width 127 height 9
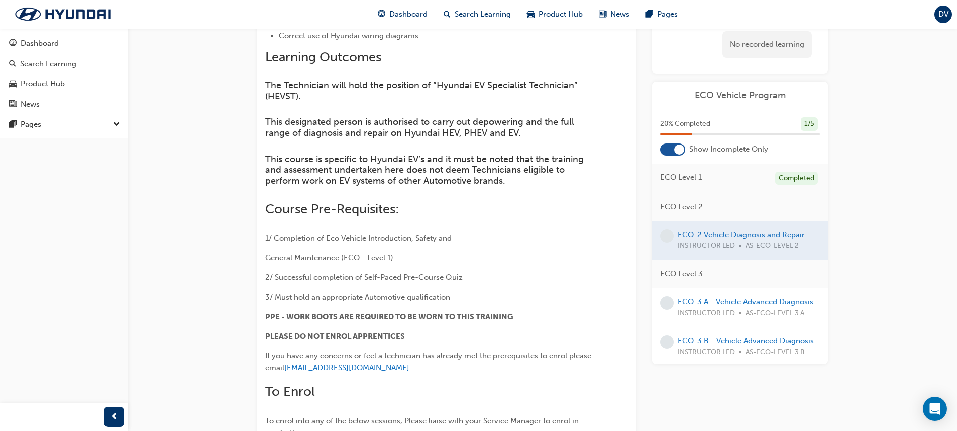
scroll to position [352, 0]
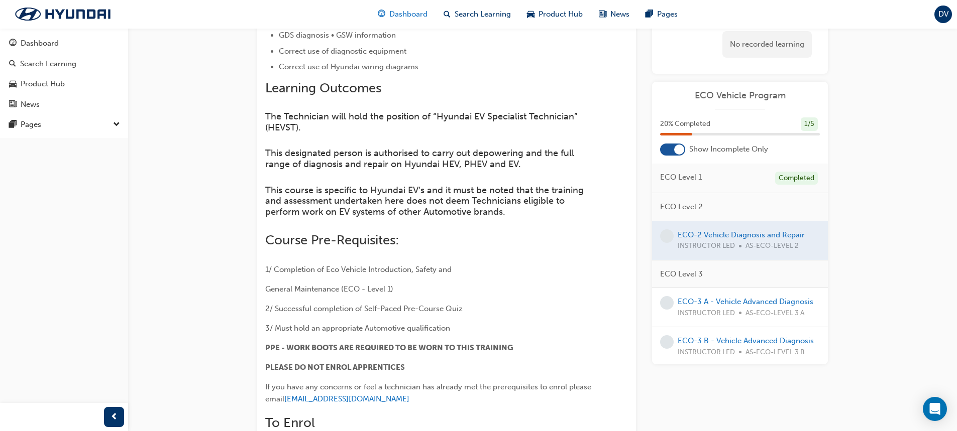
click at [403, 11] on span "Dashboard" at bounding box center [408, 15] width 38 height 12
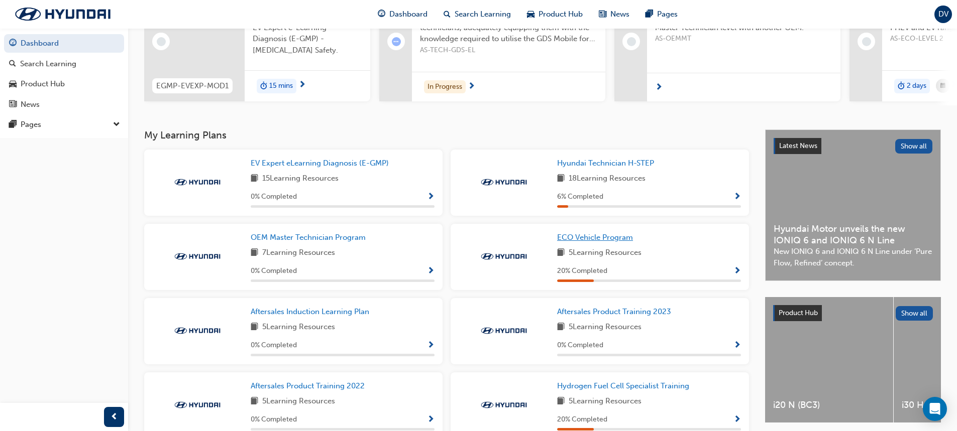
scroll to position [151, 0]
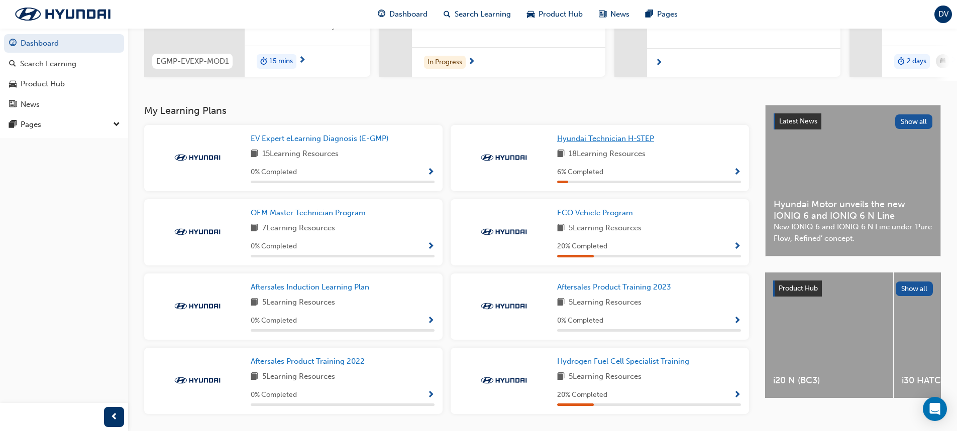
click at [593, 142] on span "Hyundai Technician H-STEP" at bounding box center [605, 138] width 97 height 9
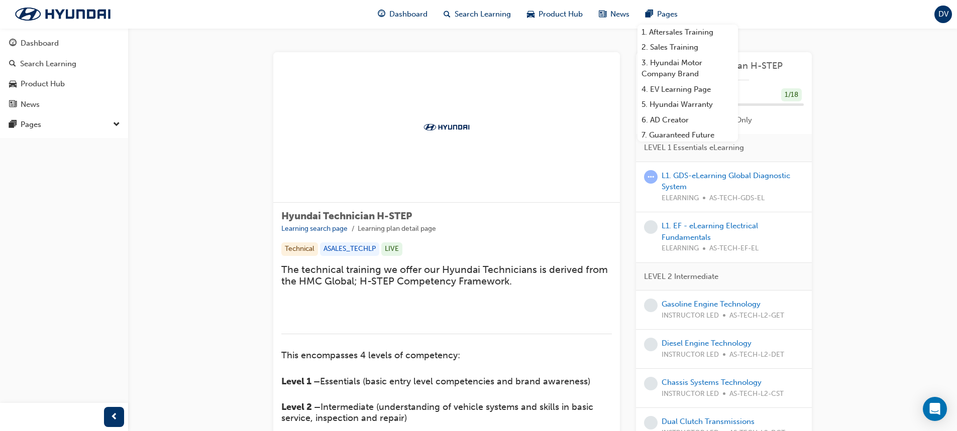
click at [942, 16] on span "DV" at bounding box center [943, 15] width 10 height 12
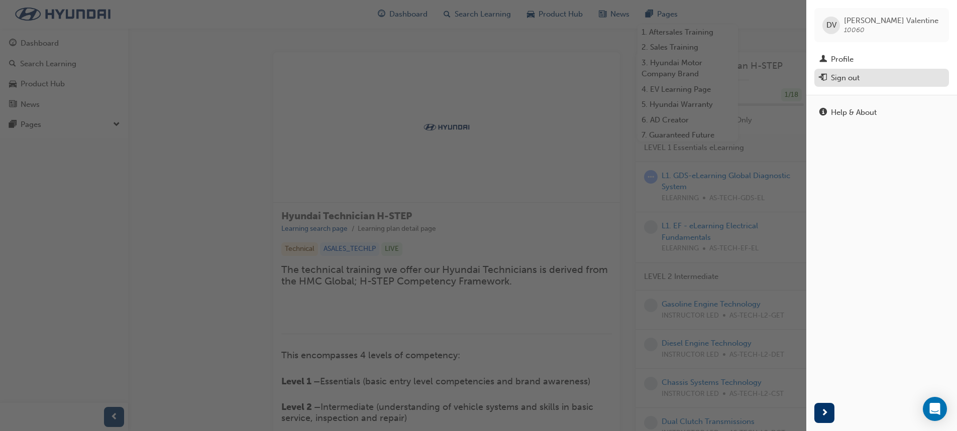
click at [875, 82] on div "Sign out" at bounding box center [881, 78] width 125 height 13
